Goal: Task Accomplishment & Management: Use online tool/utility

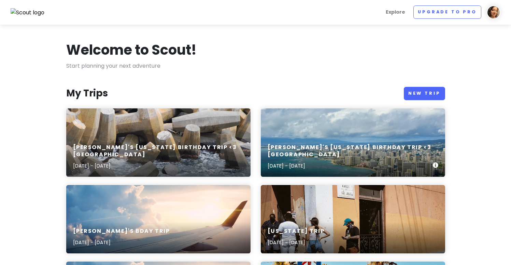
click at [303, 153] on h6 "[PERSON_NAME]'s [US_STATE] Birthday Trip <3 [GEOGRAPHIC_DATA]" at bounding box center [350, 151] width 165 height 14
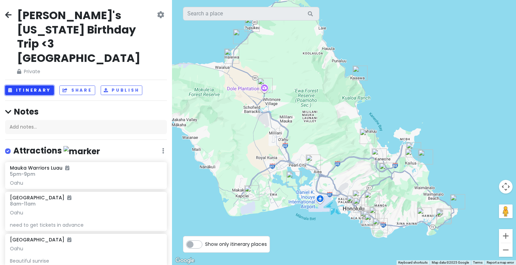
click at [38, 85] on button "Itinerary" at bounding box center [29, 90] width 49 height 10
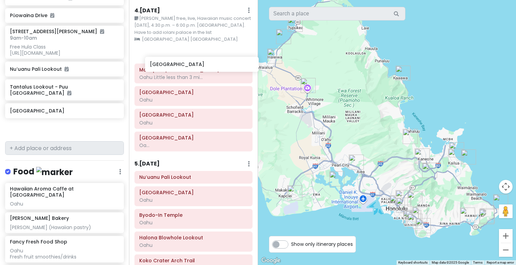
scroll to position [431, 0]
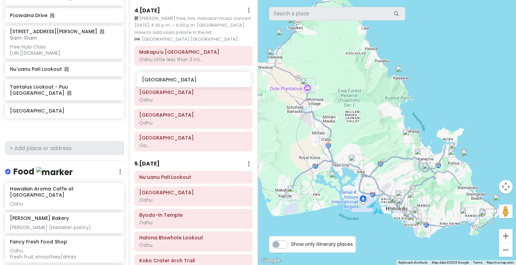
drag, startPoint x: 61, startPoint y: 119, endPoint x: 194, endPoint y: 81, distance: 137.6
click at [194, 81] on div "[PERSON_NAME]'s [US_STATE] Birthday Trip <3 Oahu Private Change Dates Make a Co…" at bounding box center [258, 132] width 516 height 265
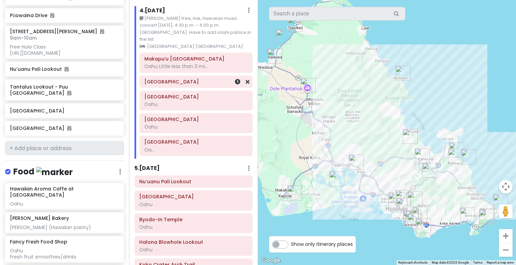
scroll to position [668, 0]
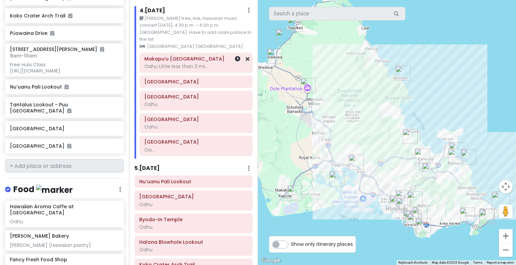
click at [192, 61] on div "Makapu‘u Point Lighthouse Trail Oahu Little less than 3 mi..." at bounding box center [195, 62] width 103 height 17
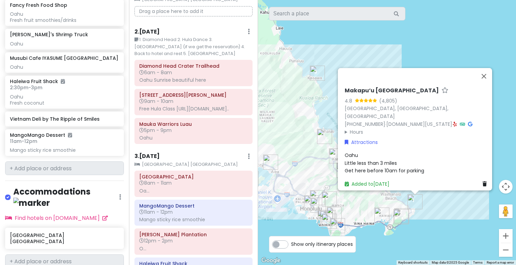
scroll to position [0, 0]
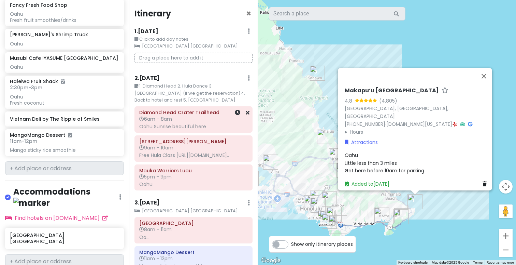
click at [227, 124] on div at bounding box center [238, 120] width 23 height 26
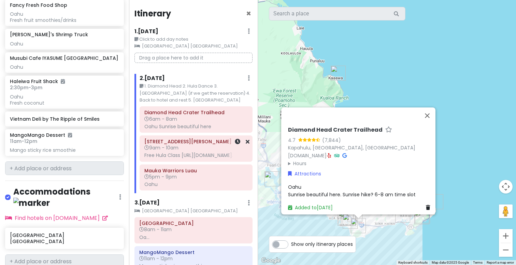
click at [208, 145] on h6 "9am - 10am" at bounding box center [195, 147] width 103 height 6
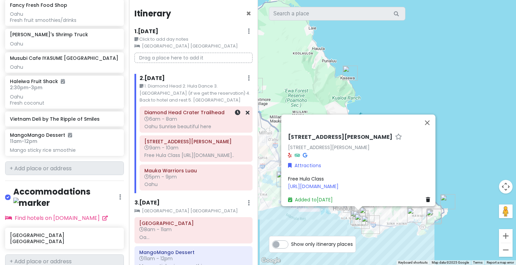
scroll to position [922, 0]
